Goal: Task Accomplishment & Management: Use online tool/utility

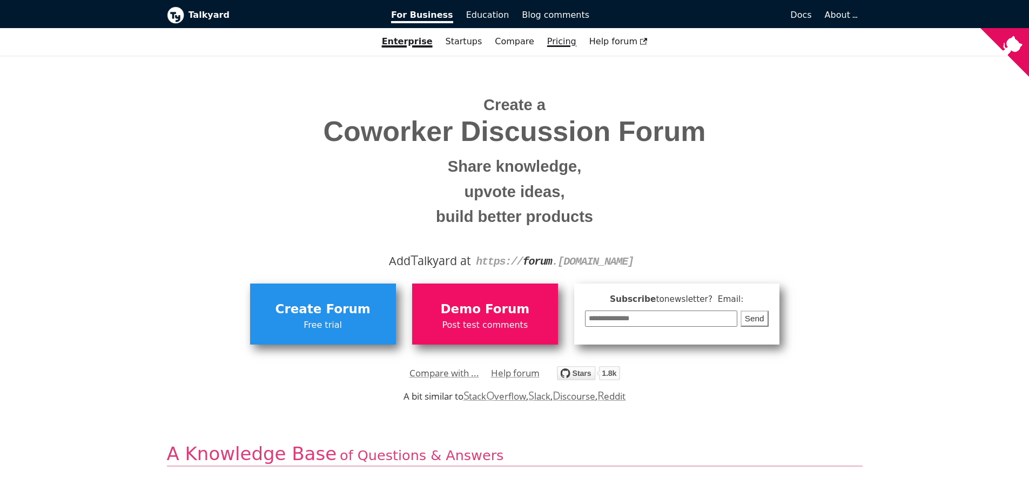
click at [556, 45] on link "Pricing" at bounding box center [562, 41] width 42 height 18
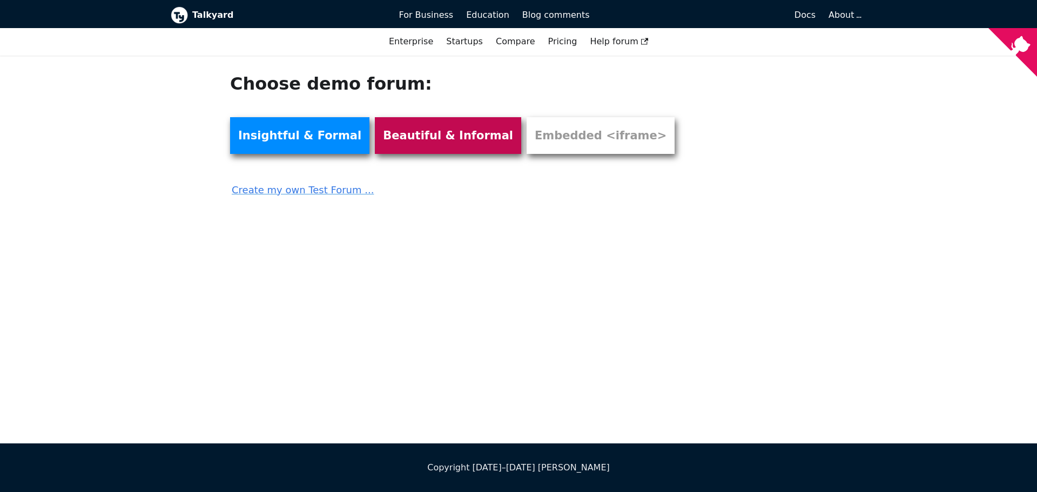
click at [414, 137] on link "Beautiful & Informal" at bounding box center [448, 135] width 146 height 37
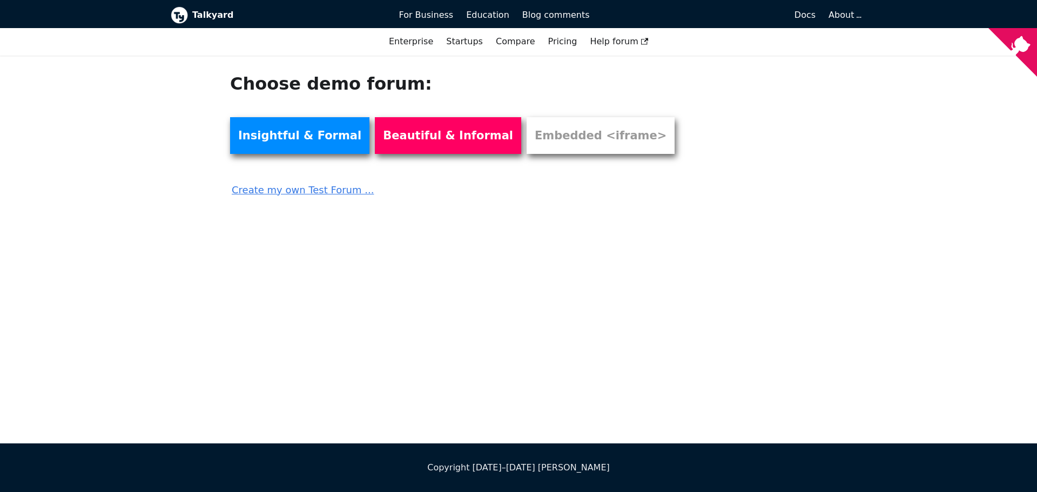
click at [321, 192] on link "Create my own Test Forum ..." at bounding box center [459, 186] width 458 height 24
